Goal: Transaction & Acquisition: Obtain resource

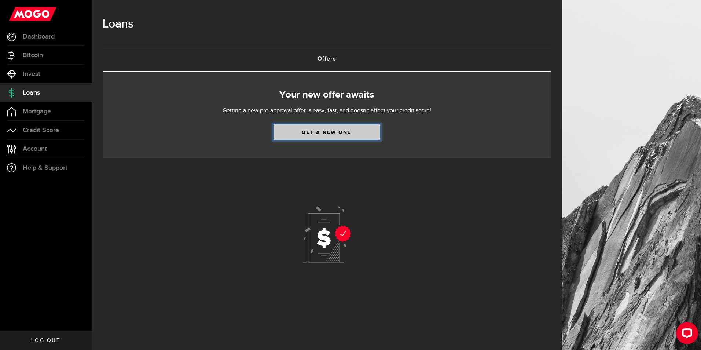
click at [333, 132] on link "Get a new one" at bounding box center [326, 131] width 106 height 15
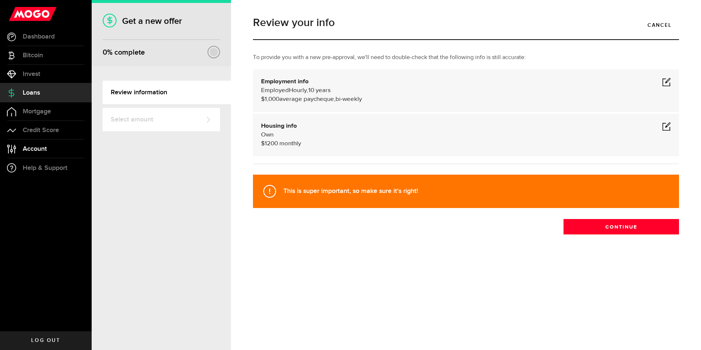
click at [37, 149] on span "Account" at bounding box center [35, 148] width 24 height 7
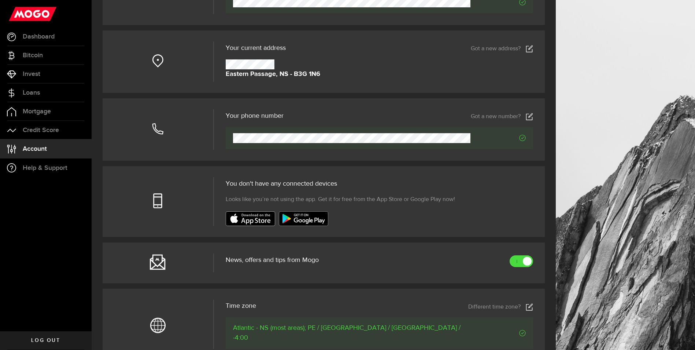
scroll to position [110, 0]
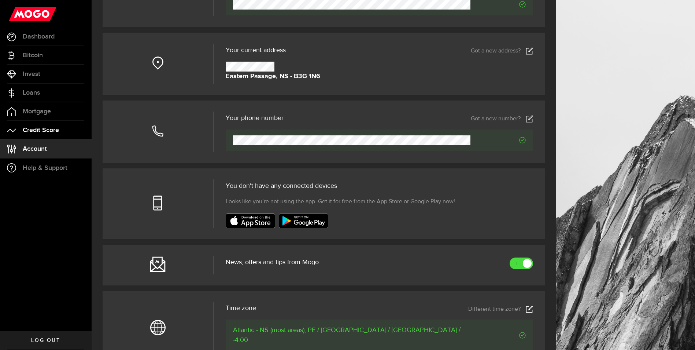
click at [38, 133] on span "Credit Score" at bounding box center [41, 130] width 36 height 7
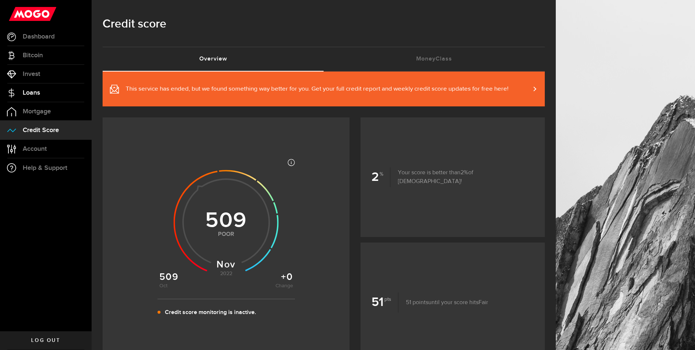
click at [31, 93] on span "Loans" at bounding box center [31, 92] width 17 height 7
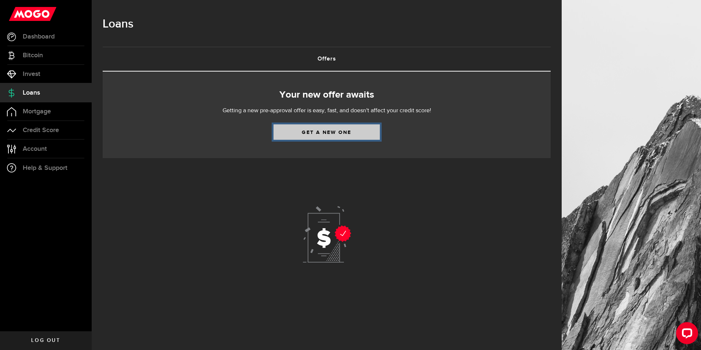
click at [325, 134] on link "Get a new one" at bounding box center [326, 131] width 106 height 15
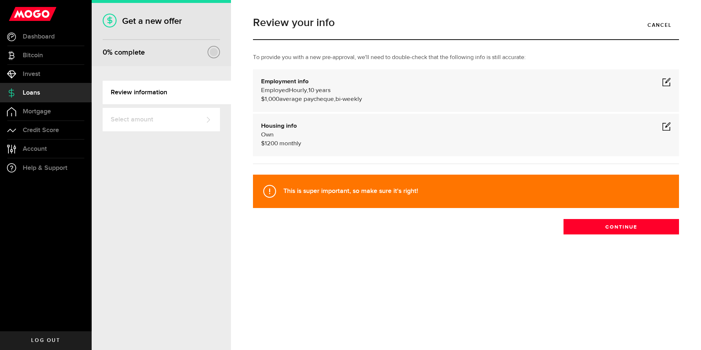
click at [668, 126] on span at bounding box center [666, 126] width 9 height 9
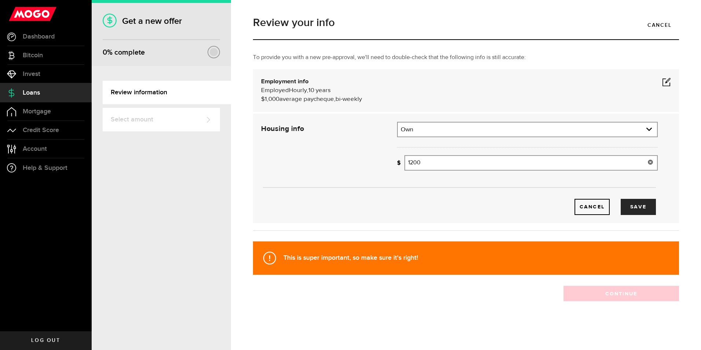
drag, startPoint x: 430, startPoint y: 159, endPoint x: 360, endPoint y: 164, distance: 70.5
click at [360, 164] on div "Housing info Residential status What's your residential status? Own Residential…" at bounding box center [458, 168] width 407 height 93
click at [319, 151] on div "Cancel Save" at bounding box center [459, 168] width 418 height 93
click at [442, 161] on input "1" at bounding box center [530, 162] width 253 height 15
type input "1,089"
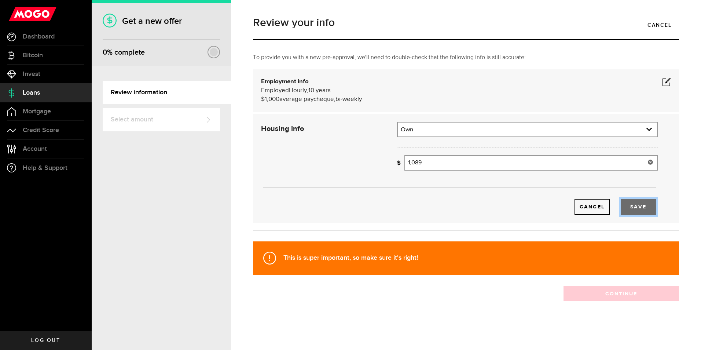
click at [646, 208] on button "Save" at bounding box center [637, 207] width 35 height 16
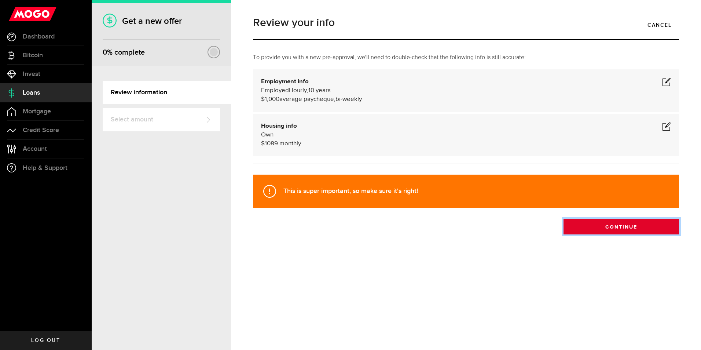
click at [620, 222] on button "Continue" at bounding box center [620, 226] width 115 height 15
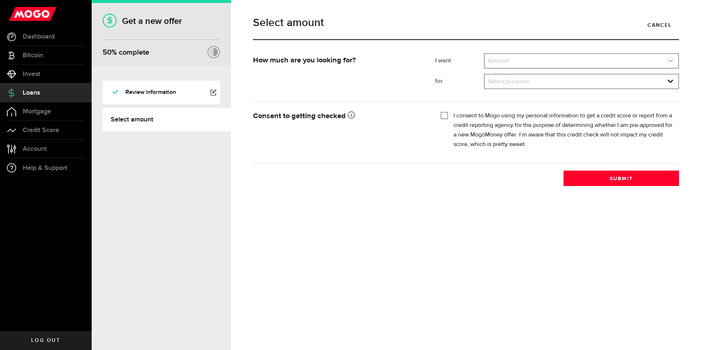
click at [518, 58] on link "expand select" at bounding box center [580, 61] width 193 height 14
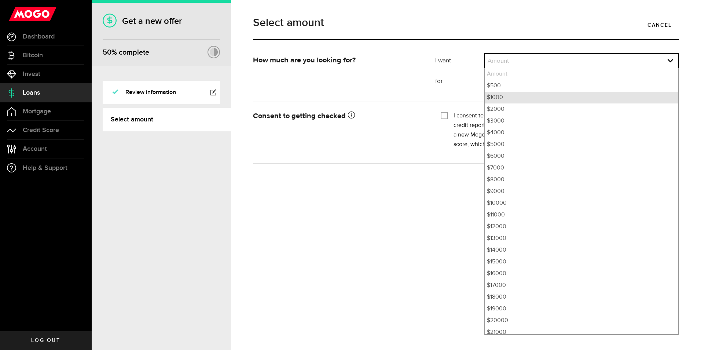
click at [497, 95] on li "$1000" at bounding box center [580, 98] width 193 height 12
select select "1000"
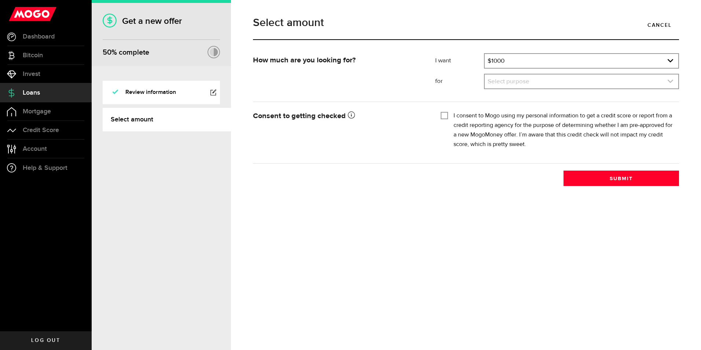
click at [672, 84] on icon "expand select" at bounding box center [670, 81] width 6 height 6
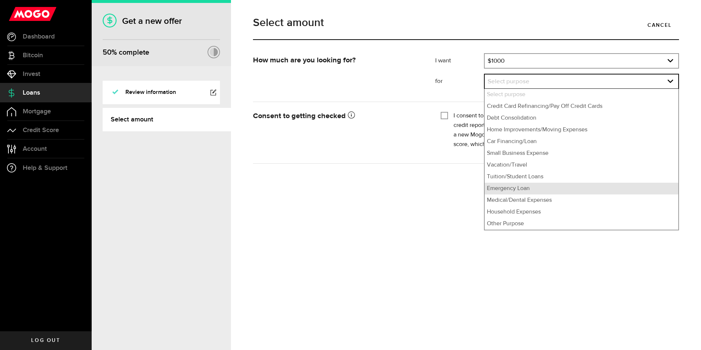
click at [527, 187] on li "Emergency Loan" at bounding box center [580, 188] width 193 height 12
select select "Emergency Loan"
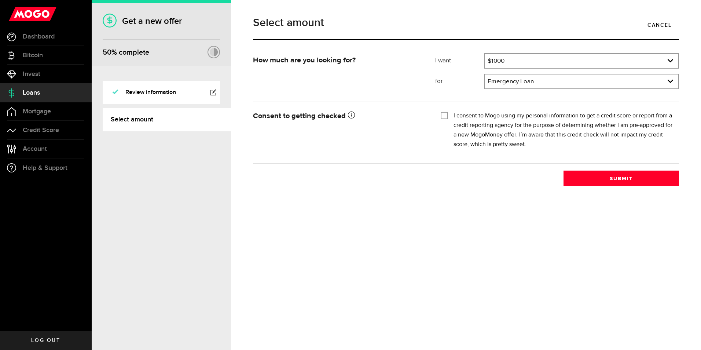
click at [450, 118] on div "I consent to Mogo using my personal information to get a credit score or report…" at bounding box center [556, 130] width 233 height 38
click at [447, 117] on input "I consent to Mogo using my personal information to get a credit score or report…" at bounding box center [443, 114] width 7 height 7
checkbox input "true"
click at [635, 181] on button "Submit" at bounding box center [620, 177] width 115 height 15
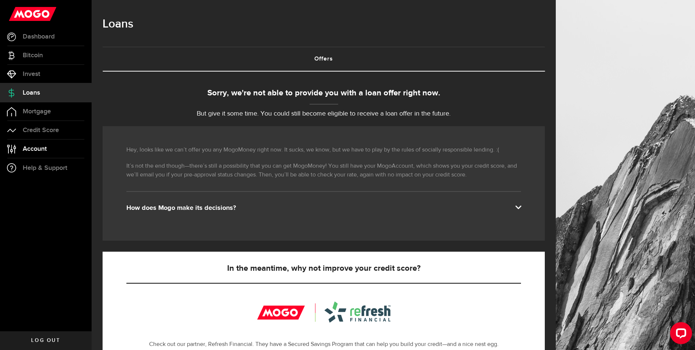
click at [31, 148] on span "Account" at bounding box center [35, 148] width 24 height 7
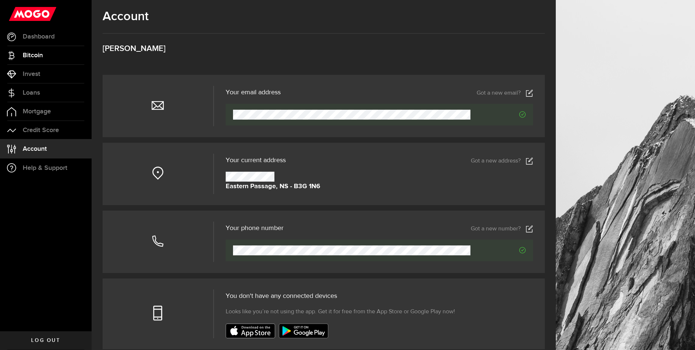
click at [37, 55] on span "Bitcoin" at bounding box center [33, 55] width 20 height 7
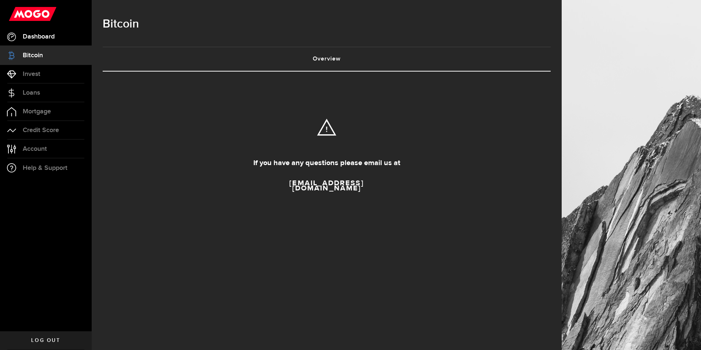
click at [46, 39] on span "Dashboard" at bounding box center [39, 36] width 32 height 7
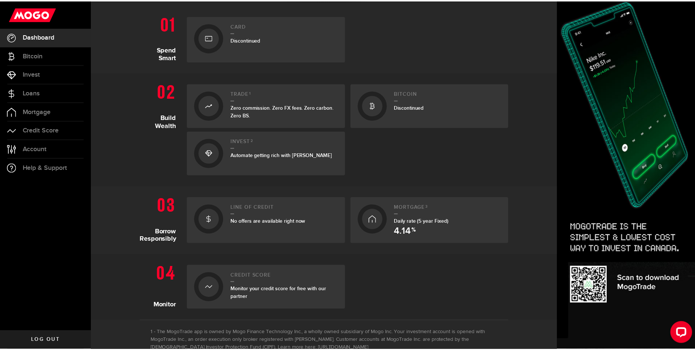
scroll to position [183, 0]
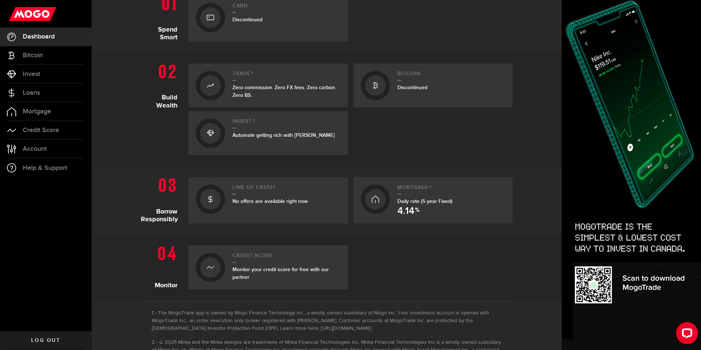
click at [255, 199] on span "No offers are available right now" at bounding box center [269, 201] width 75 height 6
